Goal: Task Accomplishment & Management: Manage account settings

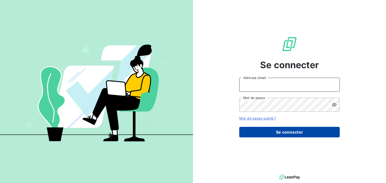
type input "[EMAIL_ADDRESS][DOMAIN_NAME]"
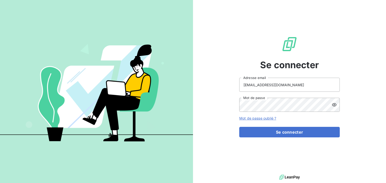
drag, startPoint x: 288, startPoint y: 133, endPoint x: 279, endPoint y: 138, distance: 10.5
click at [288, 133] on button "Se connecter" at bounding box center [289, 132] width 100 height 11
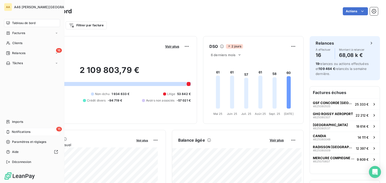
click at [17, 131] on span "Notifications" at bounding box center [21, 132] width 19 height 5
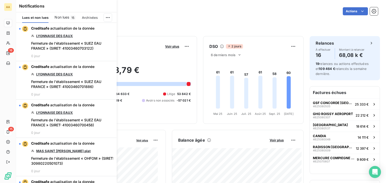
click at [65, 17] on span "Non lues" at bounding box center [61, 17] width 15 height 5
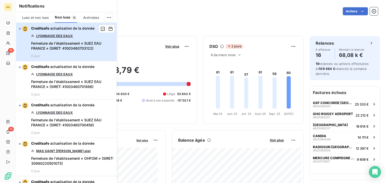
click at [68, 45] on span "Fermeture de l'établissement « SUEZ EAU FRANCE » (SIRET: 41003460703122)" at bounding box center [72, 46] width 82 height 10
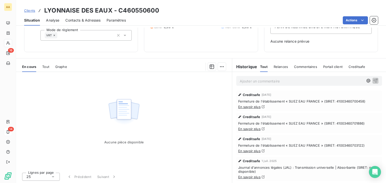
scroll to position [62, 0]
click at [247, 176] on link "En savoir plus" at bounding box center [249, 177] width 22 height 4
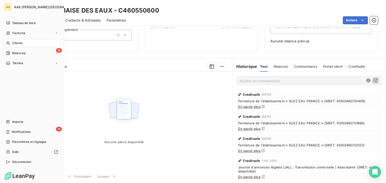
drag, startPoint x: 12, startPoint y: 130, endPoint x: 34, endPoint y: 113, distance: 28.1
click at [12, 130] on span "Notifications" at bounding box center [21, 132] width 19 height 5
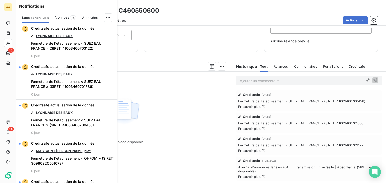
click at [67, 15] on span "Non lues" at bounding box center [61, 17] width 15 height 5
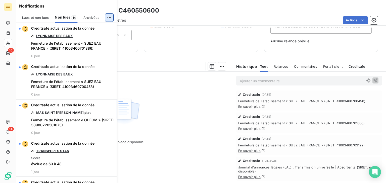
click at [108, 17] on html "AA 16 14 Clients LYONNAISE DES EAUX - C460550600 Situation Analyse Contacts & A…" at bounding box center [193, 91] width 386 height 183
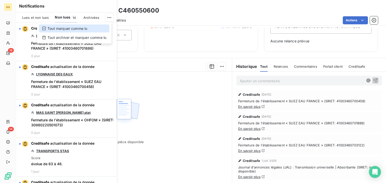
click at [88, 29] on div "Tout marquer comme lu" at bounding box center [74, 29] width 70 height 8
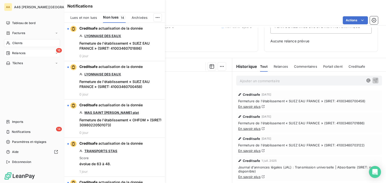
click at [13, 51] on span "Relances" at bounding box center [18, 53] width 13 height 5
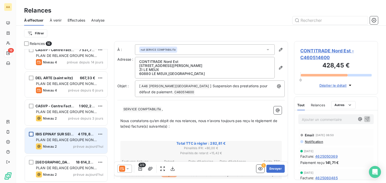
click at [30, 135] on div "grid" at bounding box center [31, 134] width 5 height 5
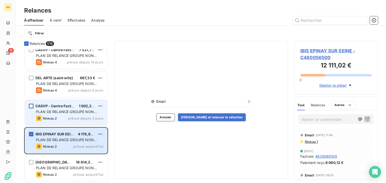
click at [31, 105] on div "grid" at bounding box center [31, 106] width 5 height 5
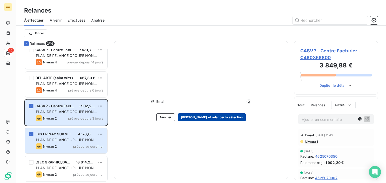
click at [221, 118] on button "[PERSON_NAME] et relancer la sélection" at bounding box center [212, 118] width 68 height 8
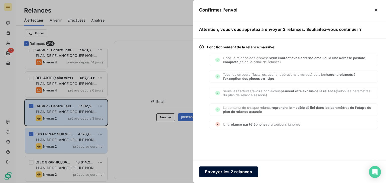
click at [213, 170] on button "Envoyer les 2 relances" at bounding box center [228, 172] width 59 height 11
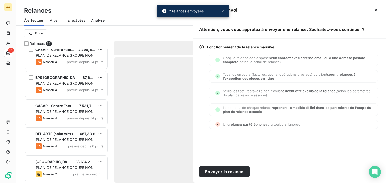
scroll to position [260, 0]
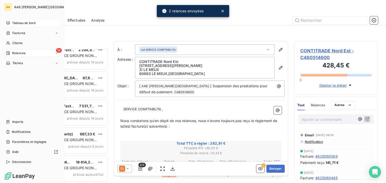
click at [15, 21] on span "Tableau de bord" at bounding box center [23, 23] width 23 height 5
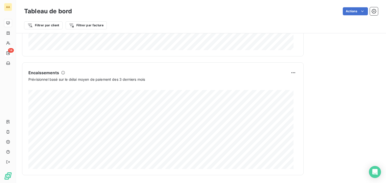
scroll to position [306, 0]
